Goal: Task Accomplishment & Management: Complete application form

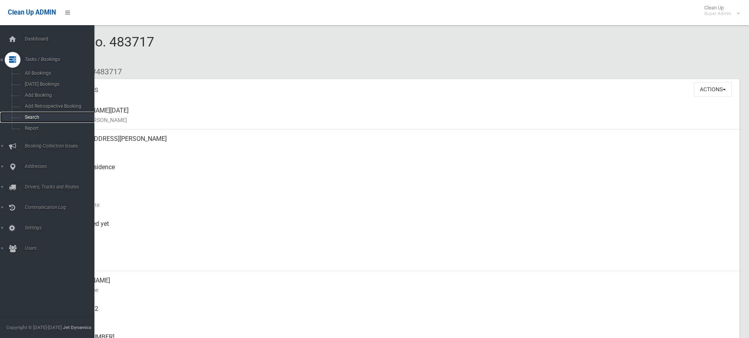
click at [35, 115] on span "Search" at bounding box center [57, 117] width 71 height 6
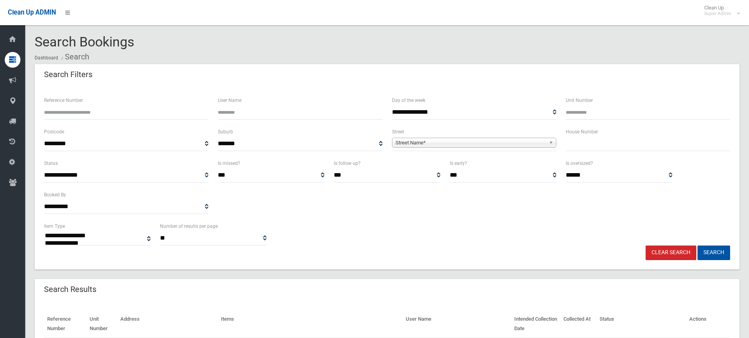
select select
click at [583, 142] on input "text" at bounding box center [648, 143] width 164 height 15
type input "**"
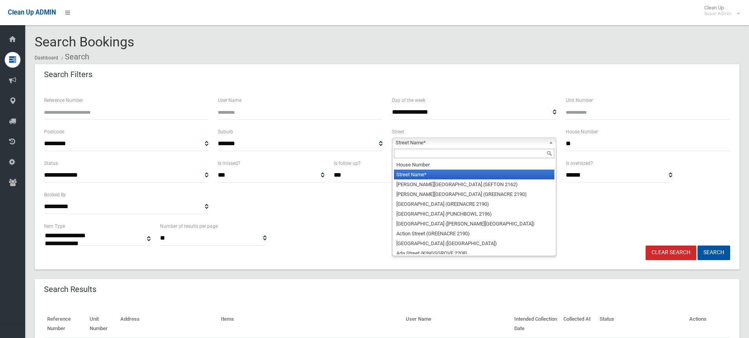
drag, startPoint x: 399, startPoint y: 145, endPoint x: 400, endPoint y: 155, distance: 9.9
click at [399, 146] on span "Street Name*" at bounding box center [471, 142] width 150 height 9
click at [400, 158] on input "text" at bounding box center [474, 153] width 160 height 9
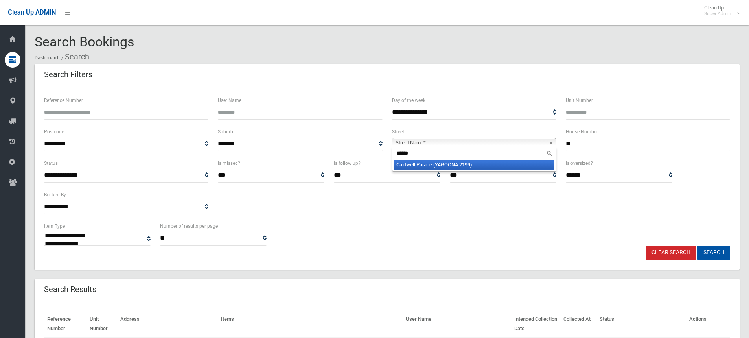
type input "******"
click at [408, 166] on em "Caldwe" at bounding box center [404, 165] width 17 height 6
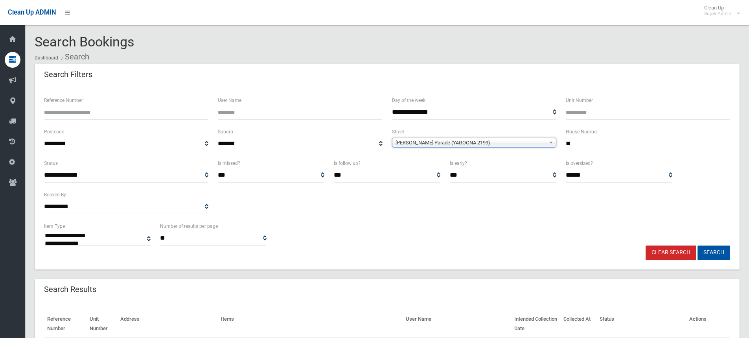
click at [707, 254] on button "Search" at bounding box center [714, 252] width 33 height 15
select select
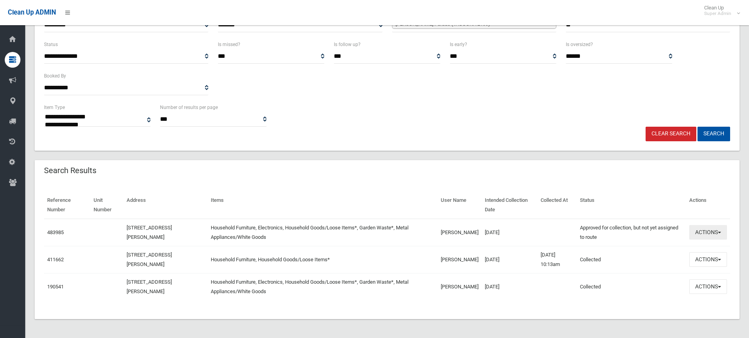
click at [714, 233] on button "Actions" at bounding box center [708, 232] width 38 height 15
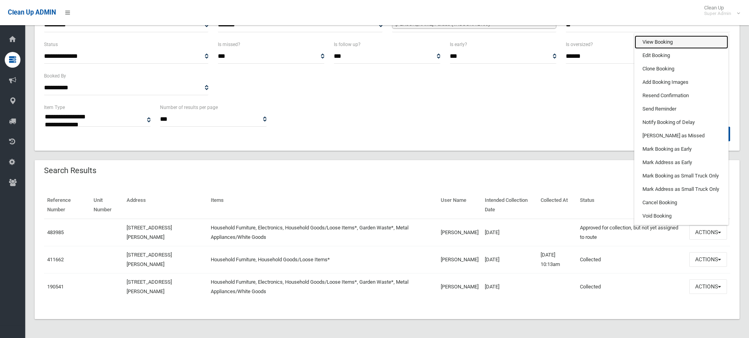
click at [663, 41] on link "View Booking" at bounding box center [682, 41] width 94 height 13
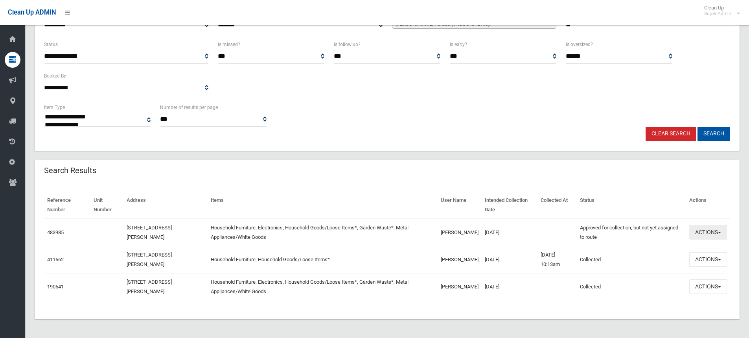
click at [709, 232] on button "Actions" at bounding box center [708, 232] width 38 height 15
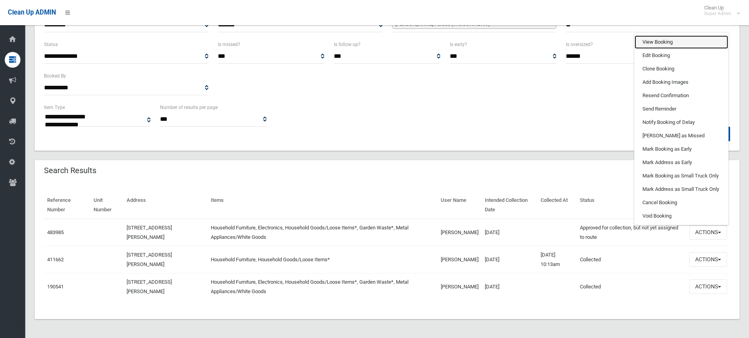
click at [671, 41] on link "View Booking" at bounding box center [682, 41] width 94 height 13
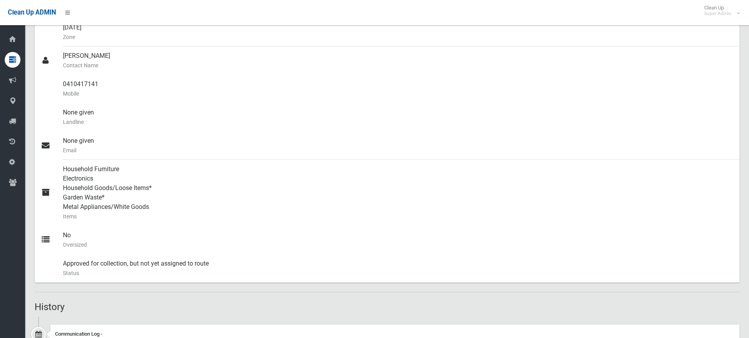
scroll to position [278, 0]
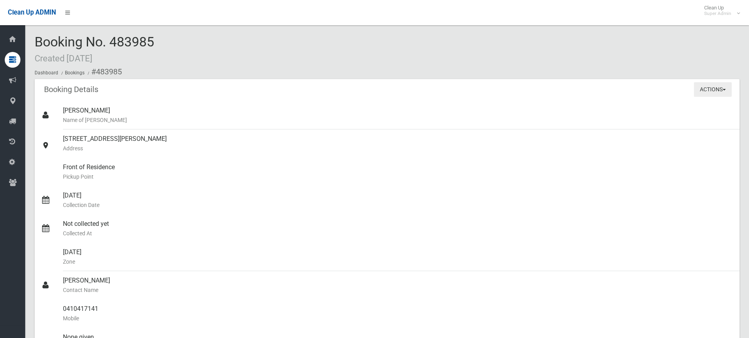
click at [711, 96] on button "Actions" at bounding box center [713, 89] width 38 height 15
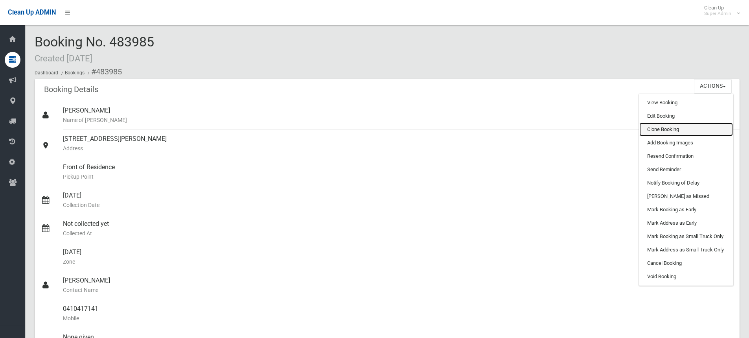
click at [669, 127] on link "Clone Booking" at bounding box center [686, 129] width 94 height 13
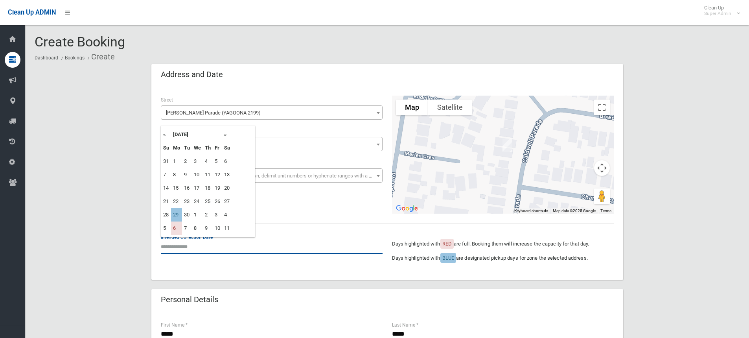
click at [206, 247] on input "text" at bounding box center [272, 246] width 222 height 15
click at [226, 134] on th "»" at bounding box center [227, 134] width 10 height 13
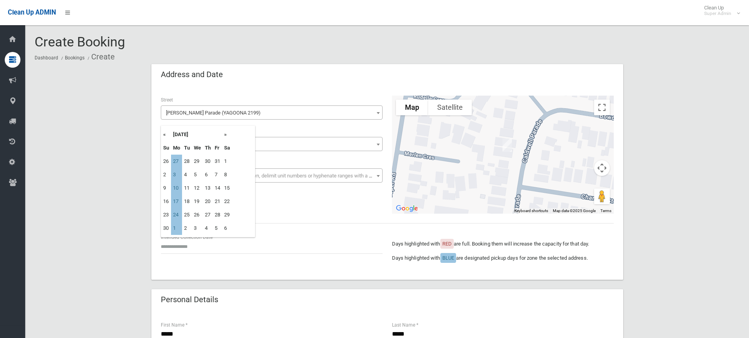
click at [226, 134] on th "»" at bounding box center [227, 134] width 10 height 13
click at [175, 173] on td "8" at bounding box center [176, 174] width 11 height 13
type input "**********"
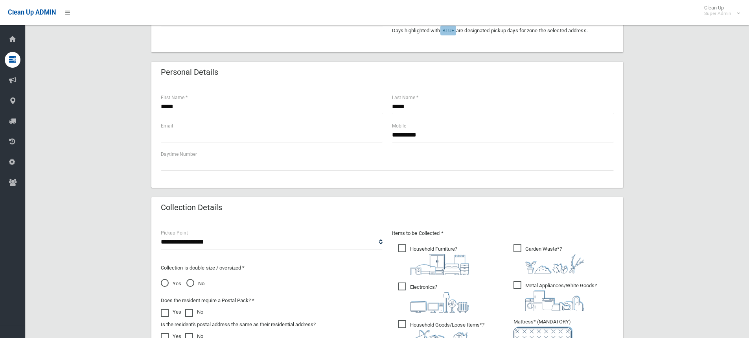
scroll to position [315, 0]
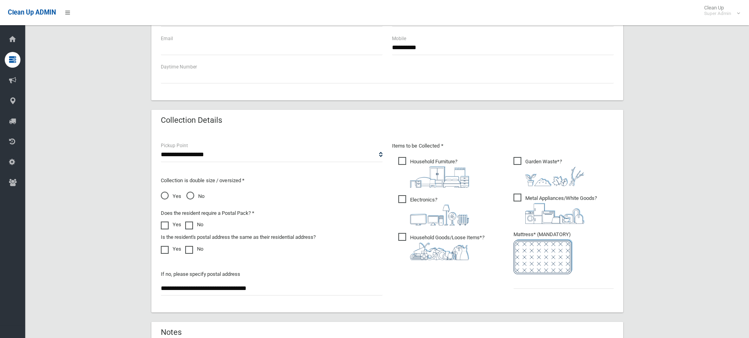
click at [558, 289] on ul "Garden Waste* ?" at bounding box center [560, 224] width 107 height 139
click at [556, 286] on input "text" at bounding box center [564, 281] width 100 height 15
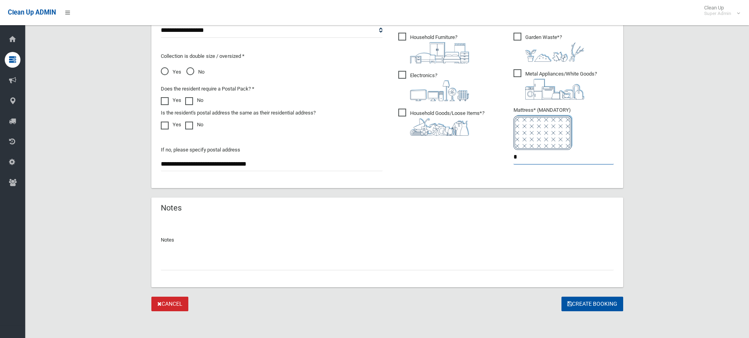
scroll to position [440, 0]
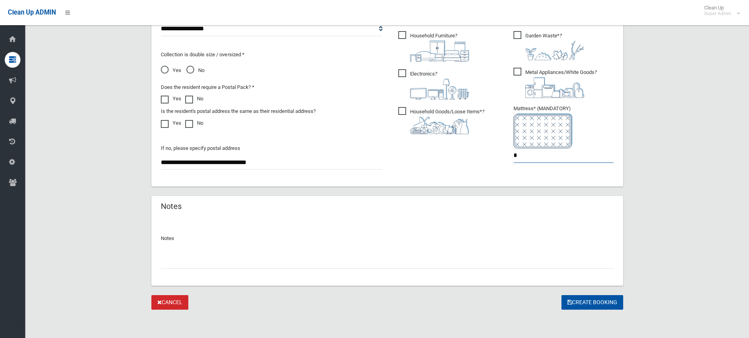
type input "*"
click at [225, 257] on input "text" at bounding box center [387, 261] width 453 height 15
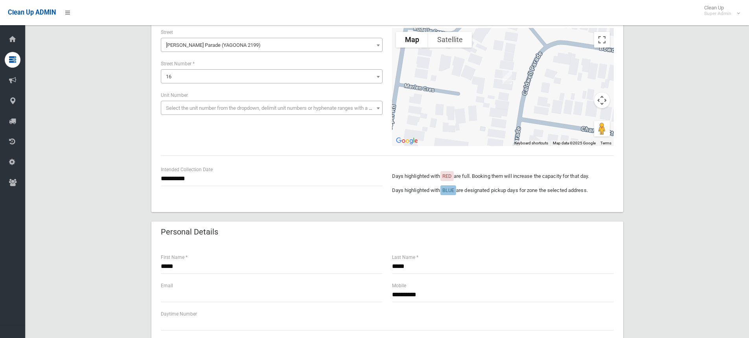
scroll to position [47, 0]
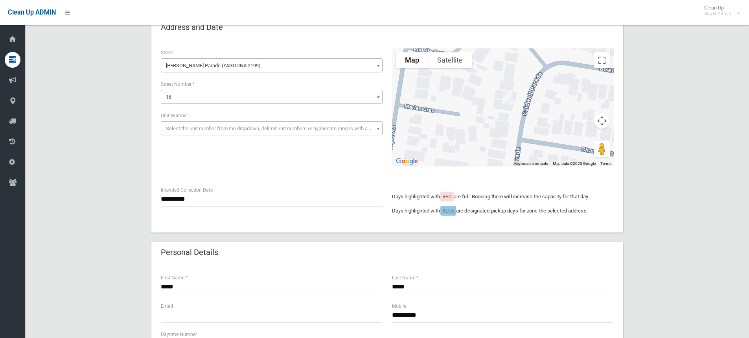
type input "**********"
click at [184, 198] on input "**********" at bounding box center [272, 199] width 222 height 15
click at [177, 129] on td "8" at bounding box center [176, 127] width 11 height 13
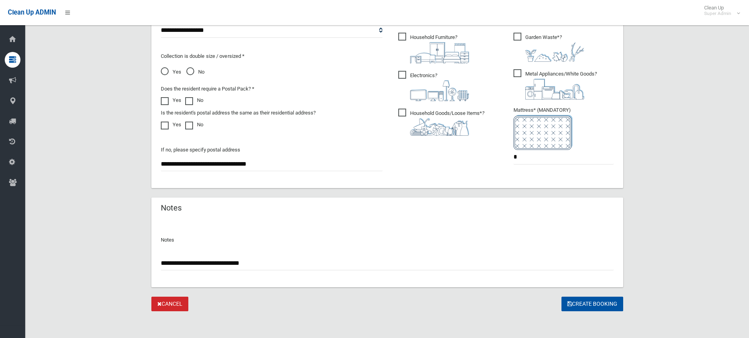
scroll to position [440, 0]
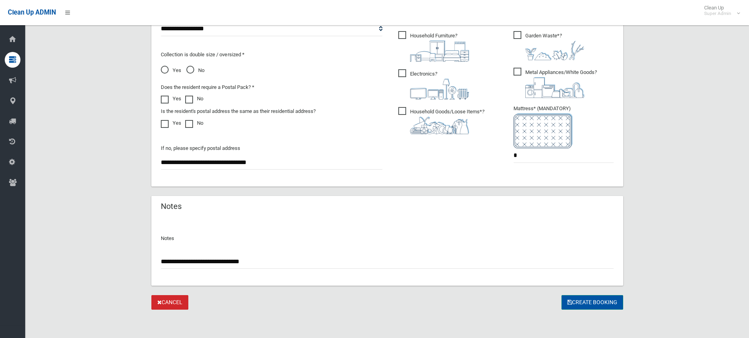
click at [577, 306] on button "Create Booking" at bounding box center [593, 302] width 62 height 15
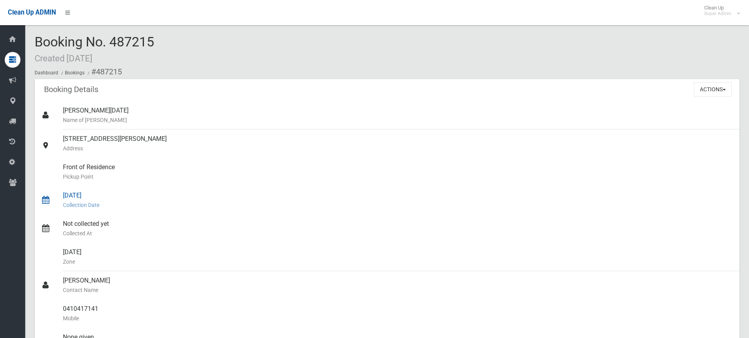
click at [351, 195] on div "[DATE] Collection Date" at bounding box center [398, 200] width 670 height 28
